Goal: Task Accomplishment & Management: Complete application form

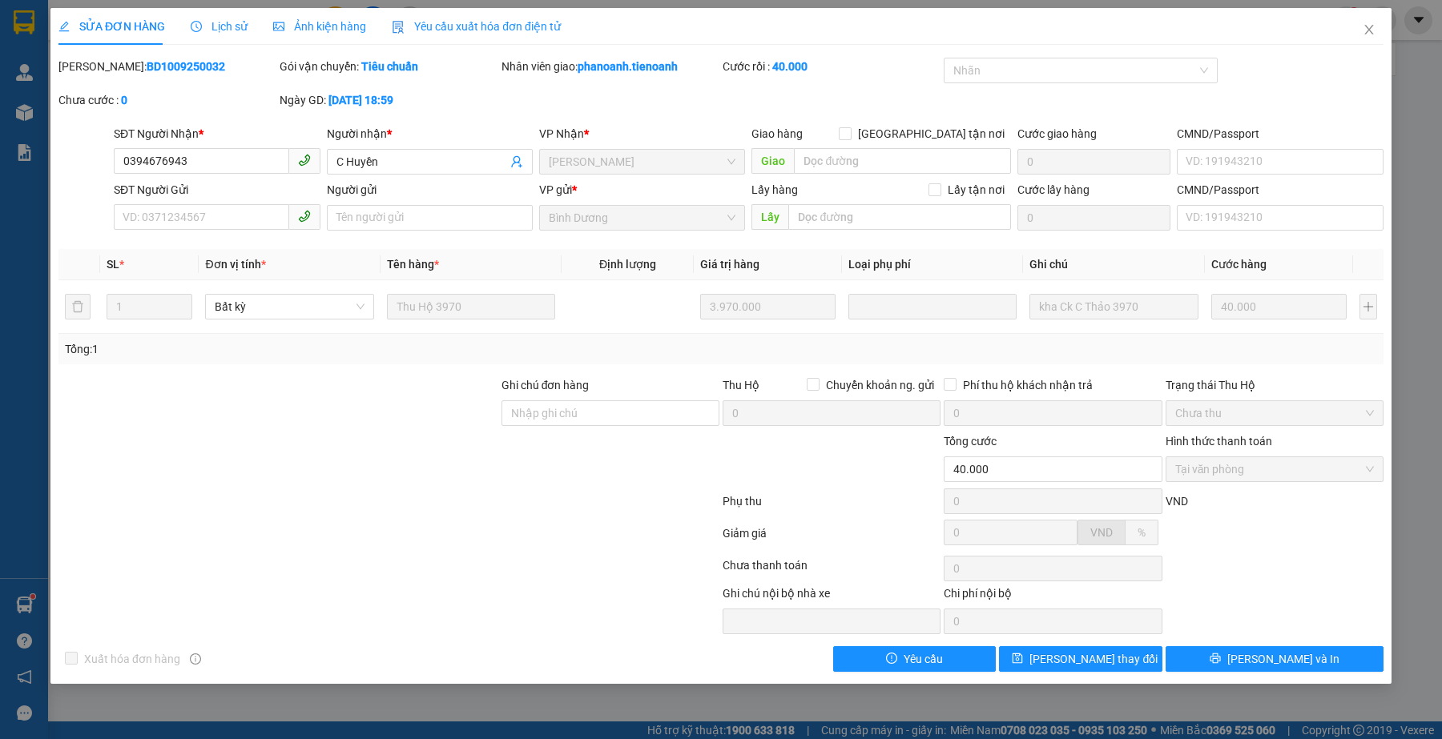
click at [141, 554] on div at bounding box center [389, 569] width 664 height 32
click at [469, 555] on div at bounding box center [389, 569] width 664 height 32
click at [1376, 29] on span "Close" at bounding box center [1368, 30] width 45 height 45
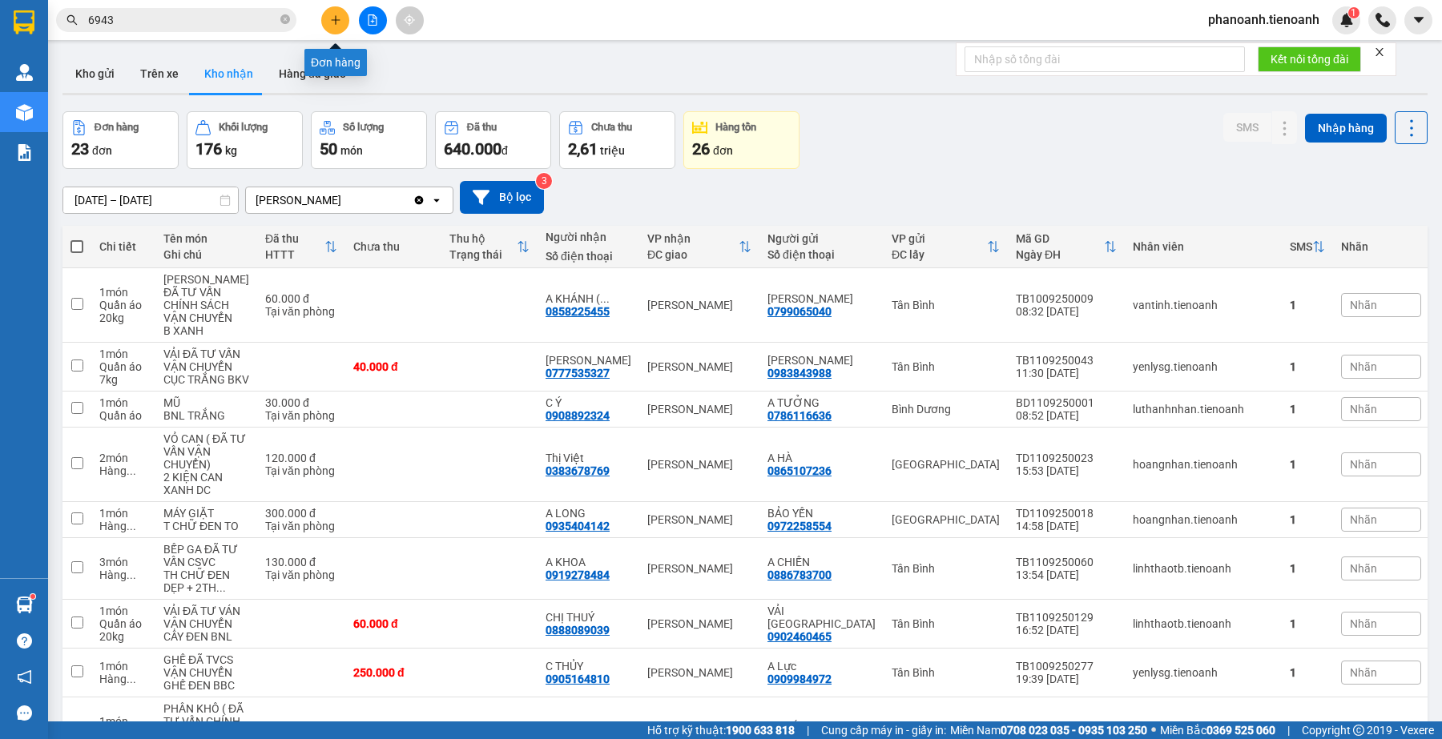
click at [327, 14] on button at bounding box center [335, 20] width 28 height 28
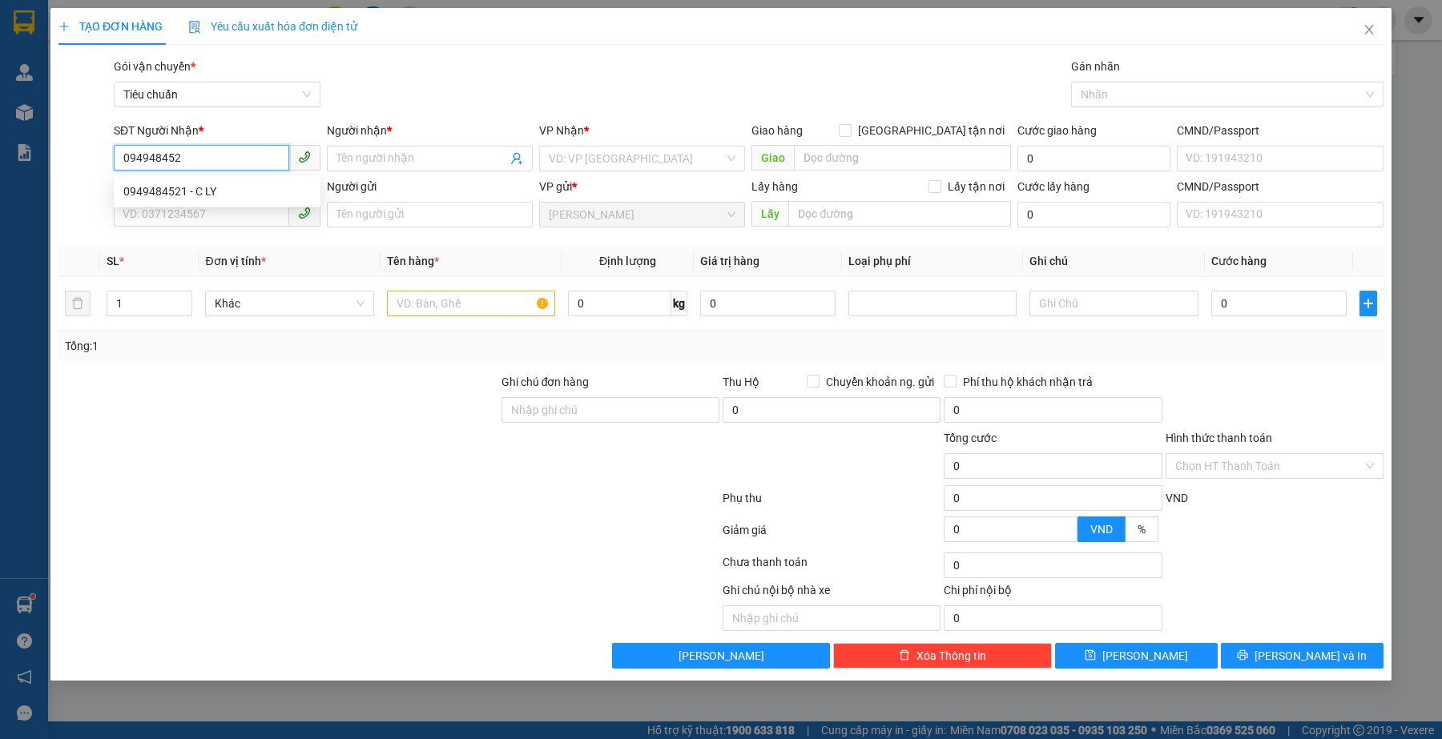
type input "0949484521"
click at [177, 186] on div "0949484521 - C LY" at bounding box center [216, 192] width 187 height 18
type input "C LY"
type input "300.000"
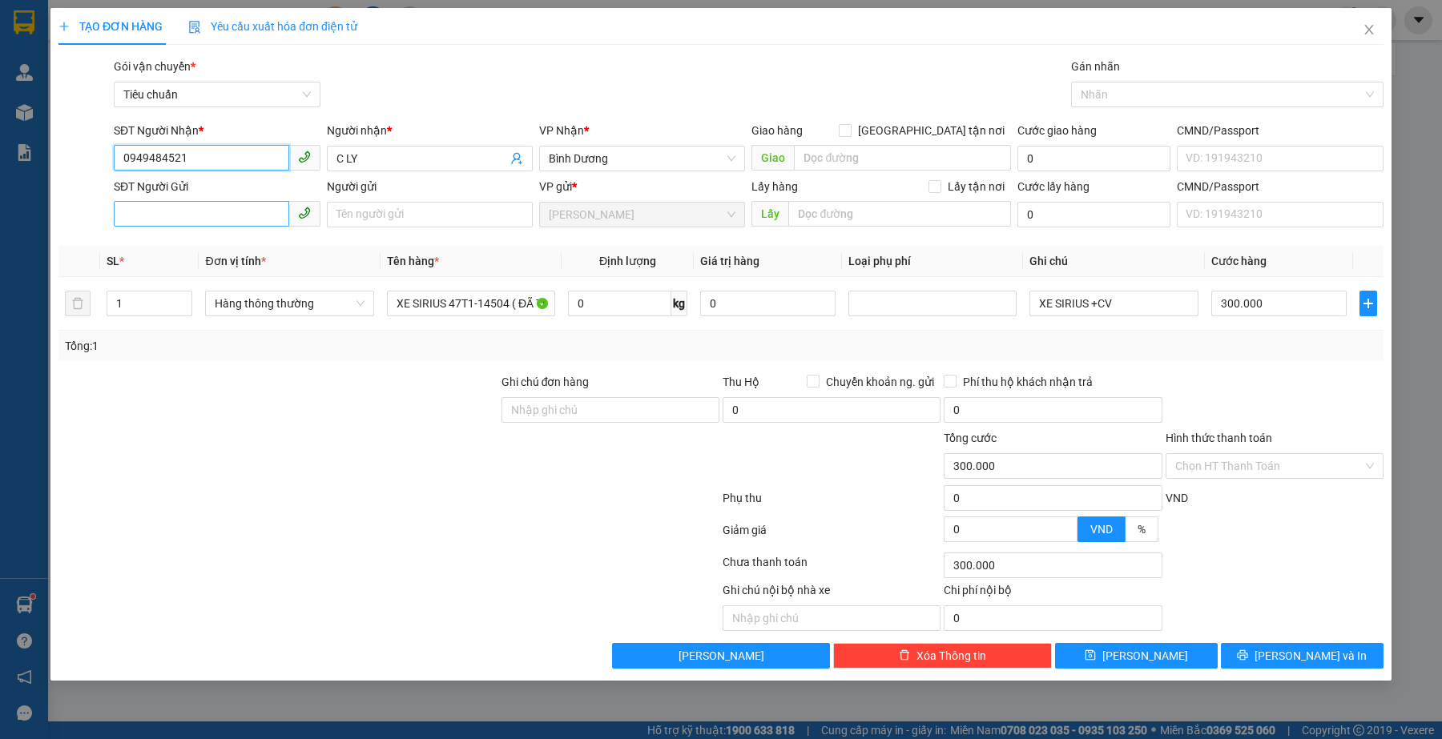
type input "0949484521"
click at [218, 212] on input "SĐT Người Gửi" at bounding box center [201, 214] width 175 height 26
type input "0812108886"
click at [372, 206] on input "Người gửi" at bounding box center [430, 215] width 206 height 26
type input "v"
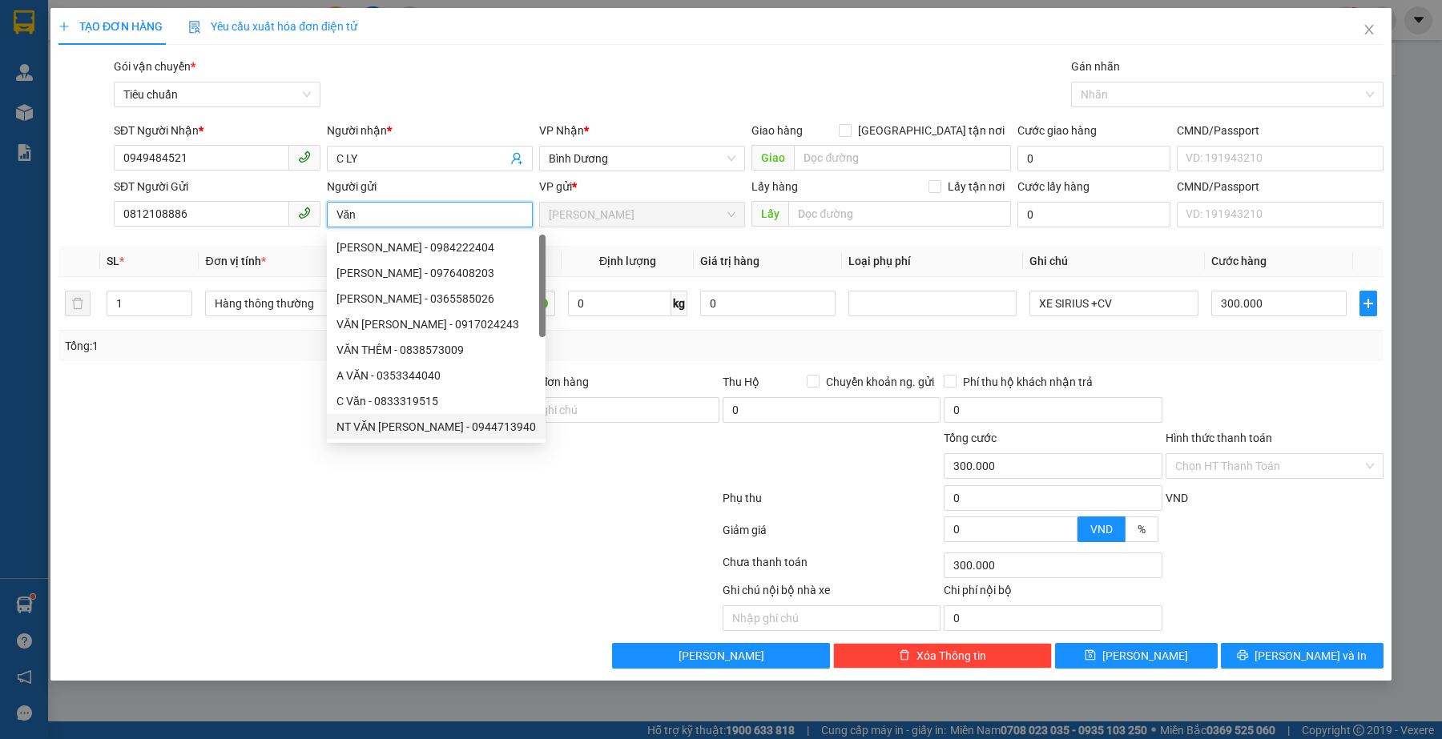
type input "Văn"
click at [335, 574] on div at bounding box center [389, 565] width 664 height 32
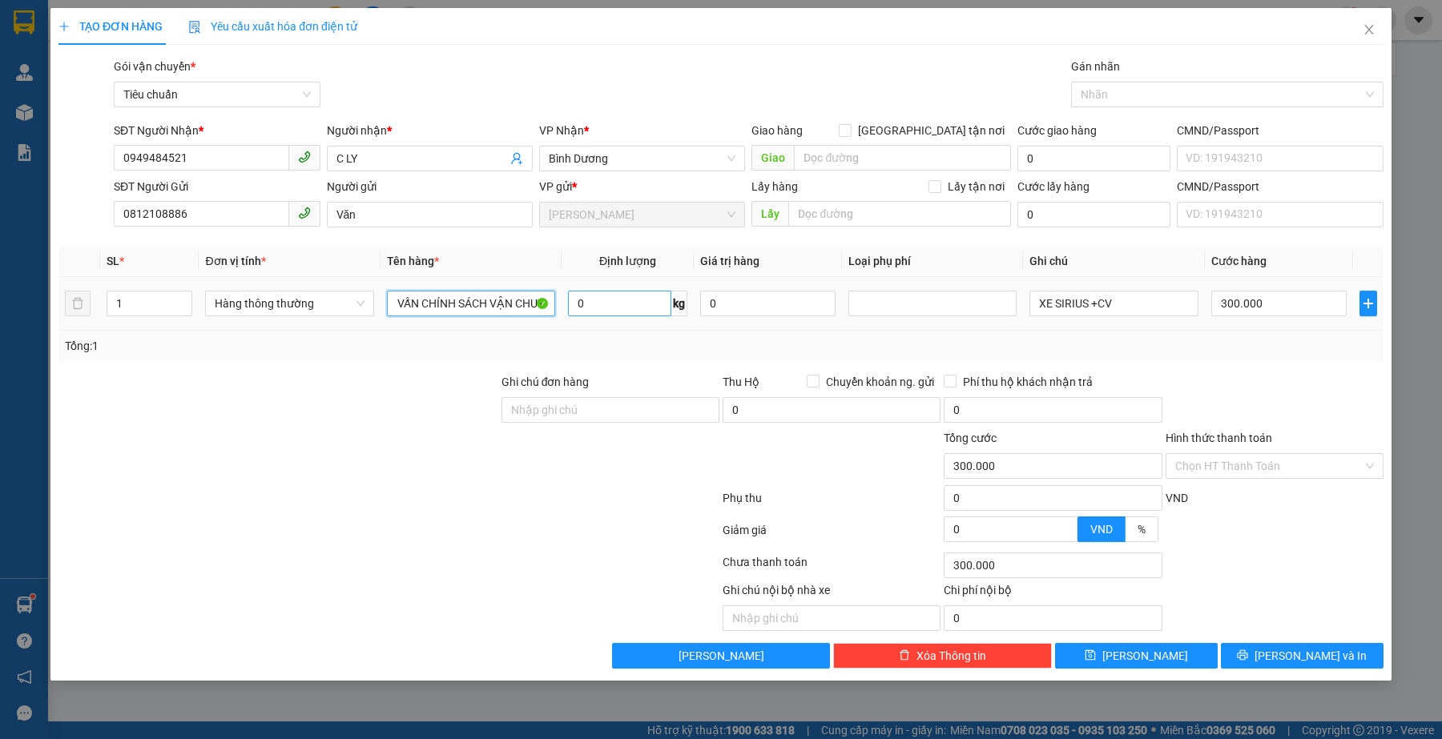
scroll to position [0, 174]
drag, startPoint x: 389, startPoint y: 304, endPoint x: 573, endPoint y: 316, distance: 183.8
click at [573, 316] on tr "1 Hàng thông thường XE SIRIUS 47T1-14504 ( ĐÃ TƯ VẤN CHÍNH SÁCH VẬN CHUYỂN ) 0 …" at bounding box center [720, 304] width 1325 height 54
type input "T"
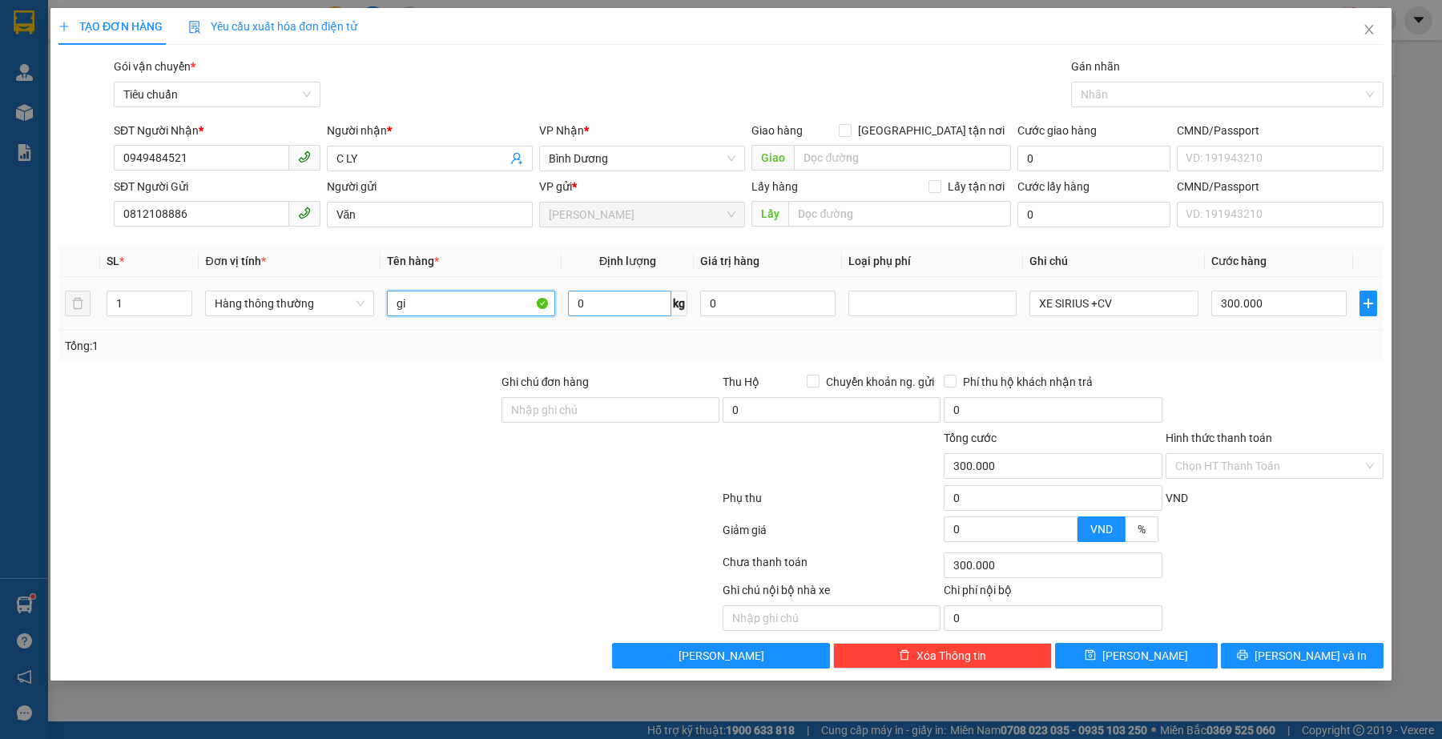
type input "g"
type input "G"
type input "GIẤY TỜ"
click at [599, 292] on input "0" at bounding box center [619, 304] width 103 height 26
type input "1"
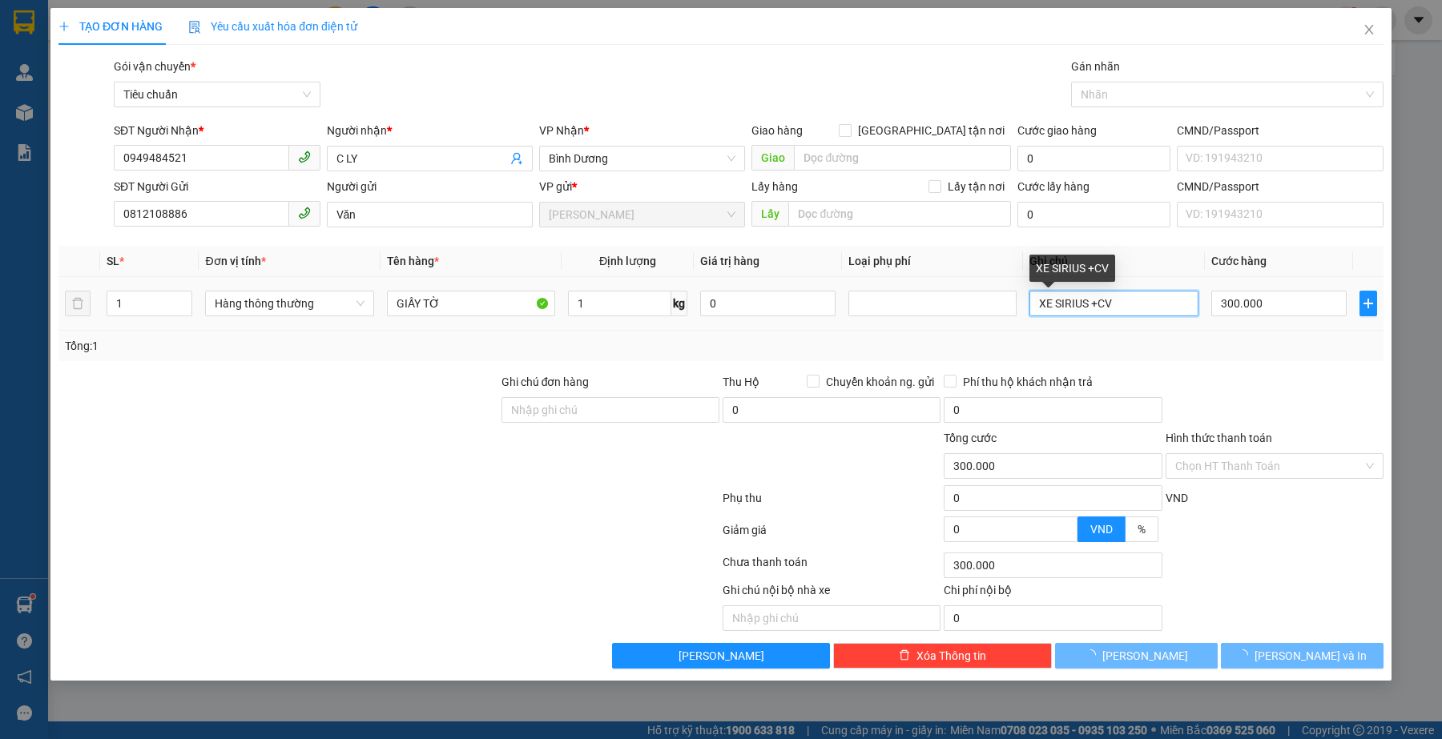
type input "30.000"
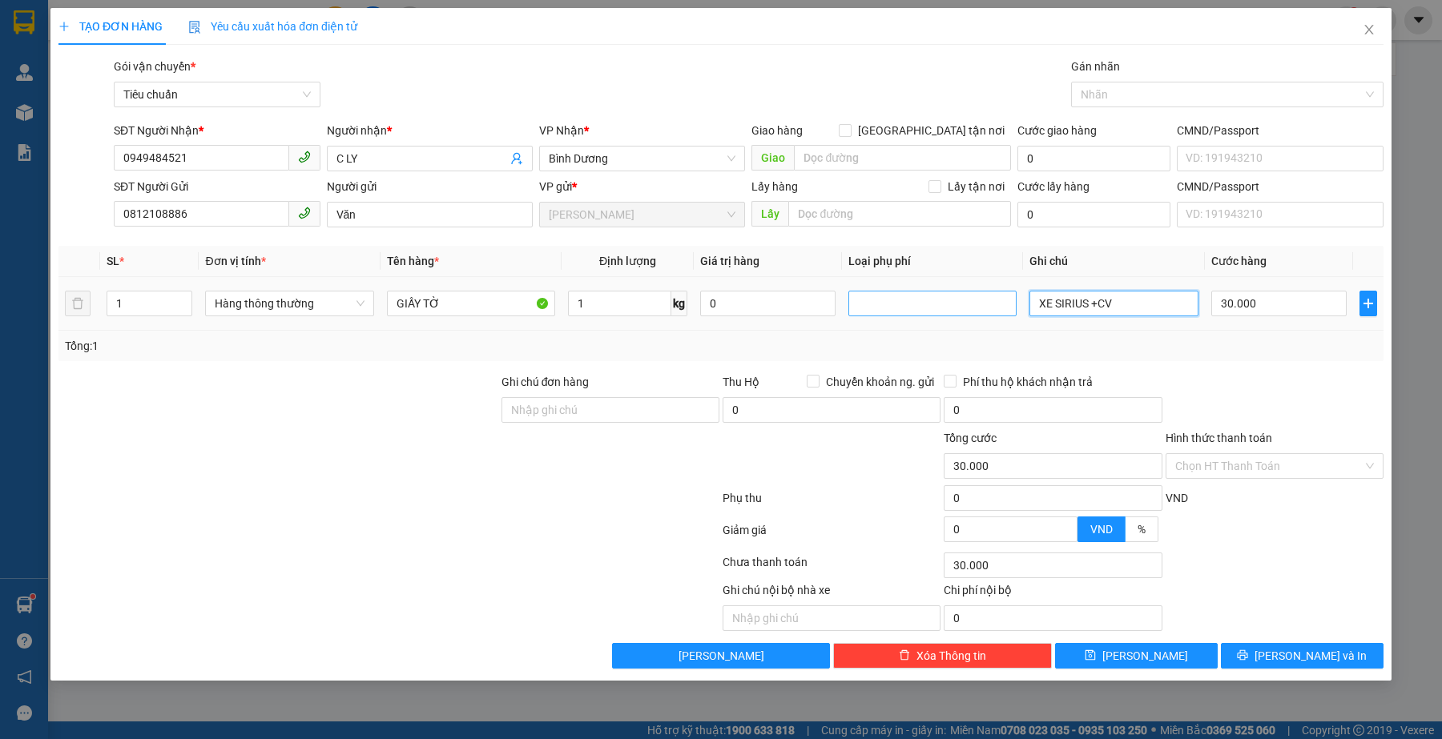
drag, startPoint x: 1128, startPoint y: 302, endPoint x: 1006, endPoint y: 309, distance: 122.0
click at [1006, 309] on tr "1 Hàng thông thường GIẤY TỜ 1 kg 0 XE SIRIUS +CV 30.000" at bounding box center [720, 304] width 1325 height 54
type input "PHONG BÌ EMS"
click at [1289, 658] on span "[PERSON_NAME] và In" at bounding box center [1310, 656] width 112 height 18
